Goal: Check status: Check status

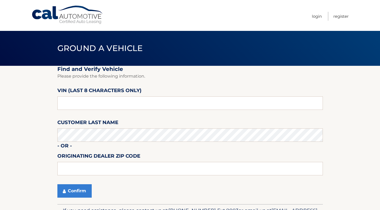
click at [92, 102] on input "text" at bounding box center [189, 102] width 265 height 13
click at [317, 16] on link "Login" at bounding box center [317, 16] width 10 height 9
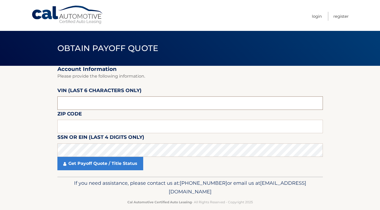
click at [99, 105] on input "text" at bounding box center [189, 102] width 265 height 13
click at [79, 123] on input "text" at bounding box center [189, 126] width 265 height 13
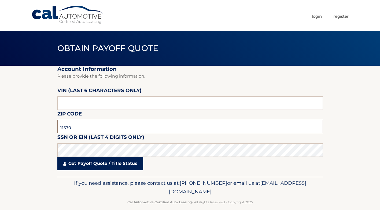
type input "11570"
click at [107, 165] on link "Get Payoff Quote / Title Status" at bounding box center [100, 163] width 86 height 13
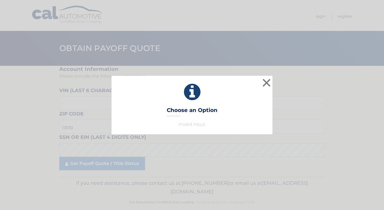
click at [194, 125] on p "Invalid input." at bounding box center [191, 124] width 147 height 6
click at [266, 85] on button "×" at bounding box center [266, 82] width 11 height 11
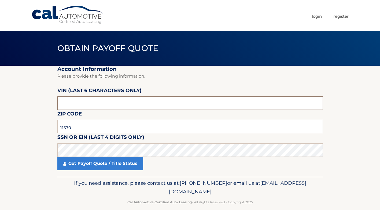
click at [97, 103] on input "text" at bounding box center [189, 102] width 265 height 13
click at [81, 125] on input "11570" at bounding box center [189, 126] width 265 height 13
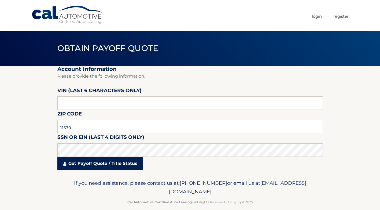
click at [110, 165] on link "Get Payoff Quote / Title Status" at bounding box center [100, 163] width 86 height 13
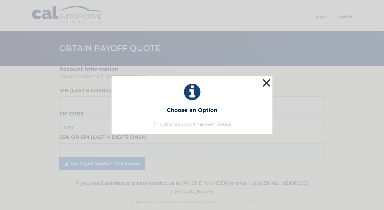
click at [269, 83] on button "×" at bounding box center [266, 82] width 11 height 11
